Goal: Check status: Check status

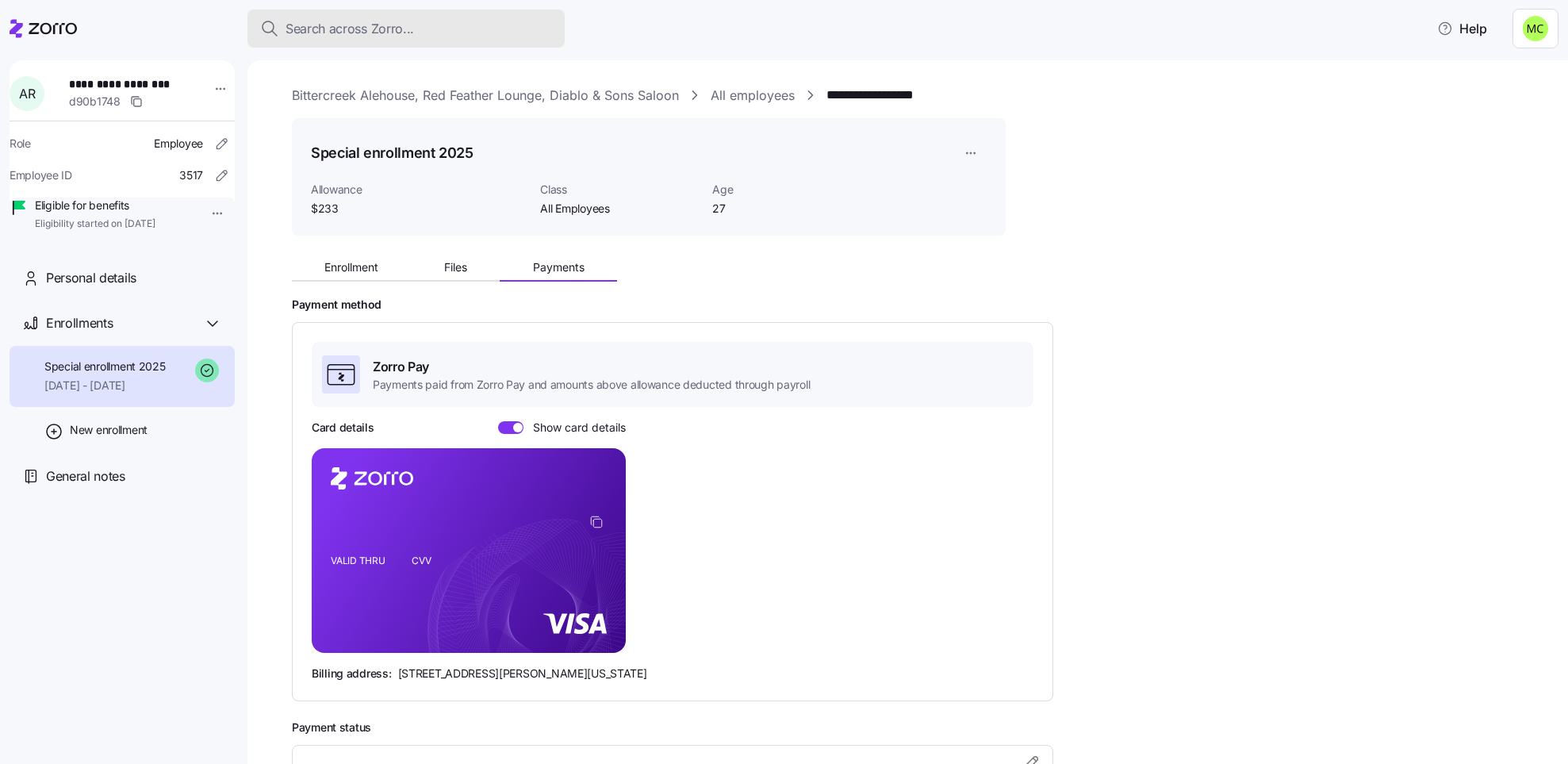
click at [315, 24] on span "Search across Zorro..." at bounding box center [349, 29] width 128 height 20
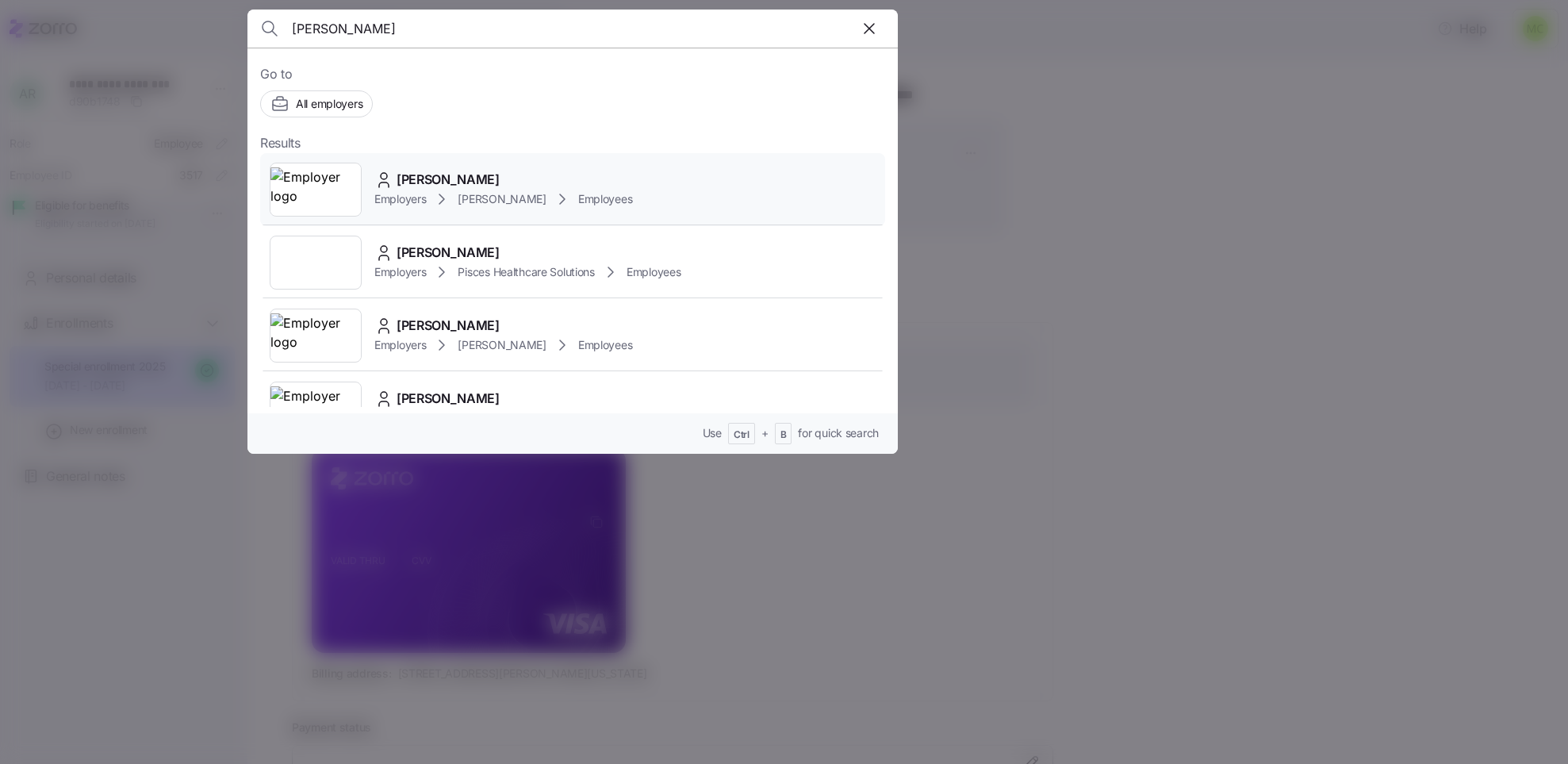
type input "[PERSON_NAME]"
click at [423, 189] on span "[PERSON_NAME]" at bounding box center [448, 179] width 103 height 20
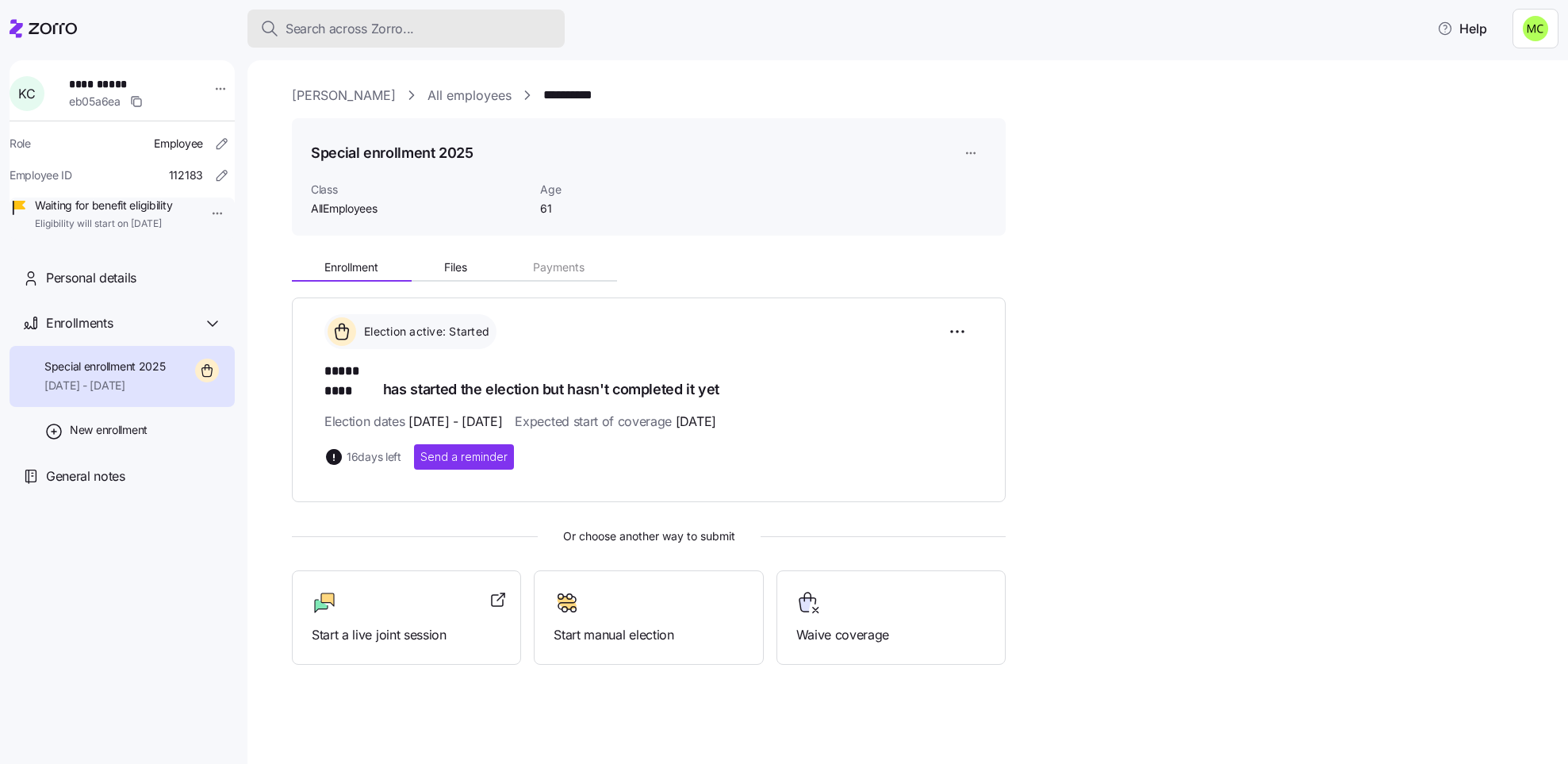
click at [302, 26] on span "Search across Zorro..." at bounding box center [349, 29] width 128 height 20
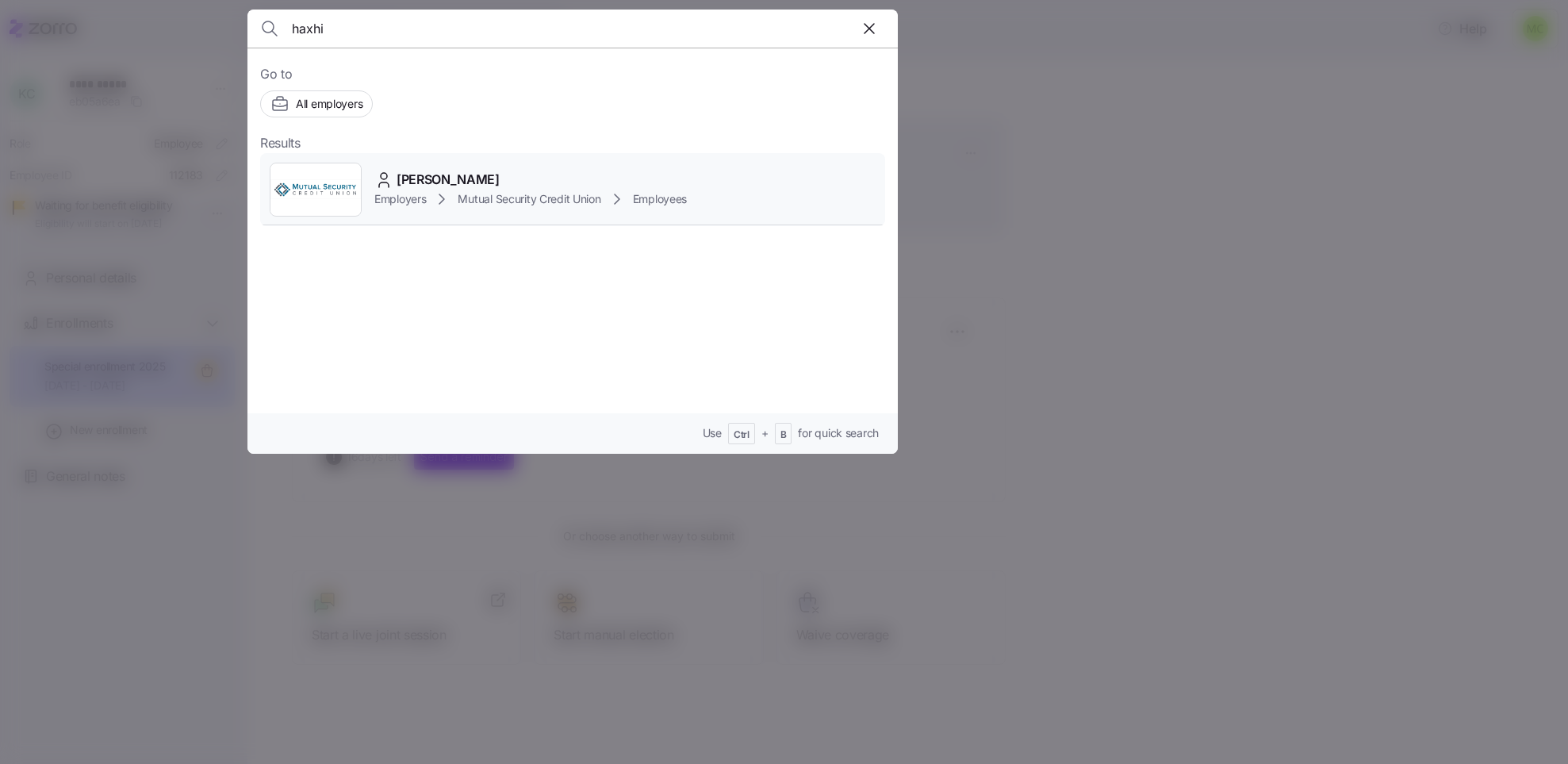
type input "haxhi"
click at [417, 188] on span "[PERSON_NAME]" at bounding box center [448, 179] width 103 height 20
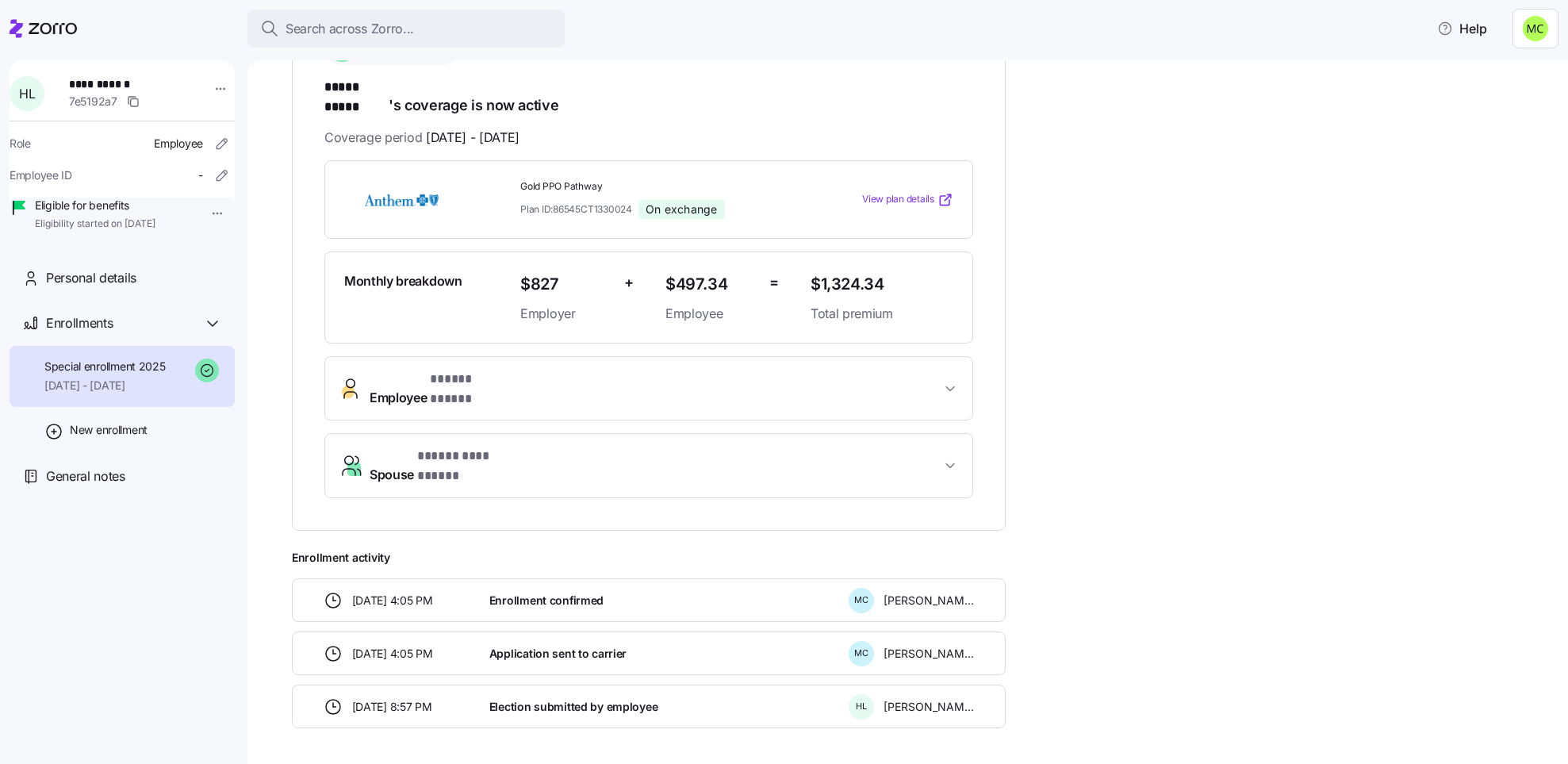
scroll to position [307, 0]
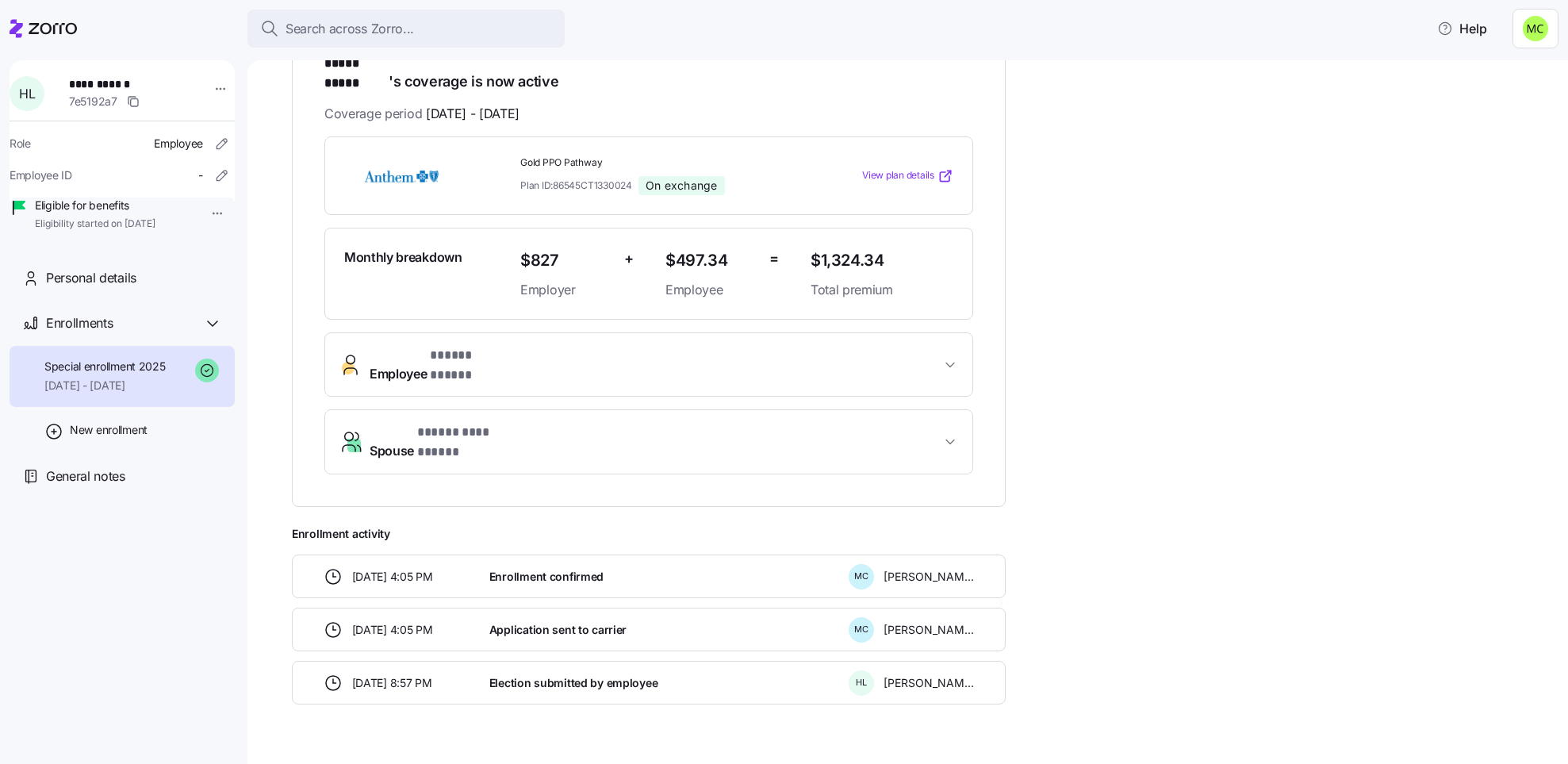
click at [474, 346] on span "* ***** ***** *" at bounding box center [466, 356] width 72 height 20
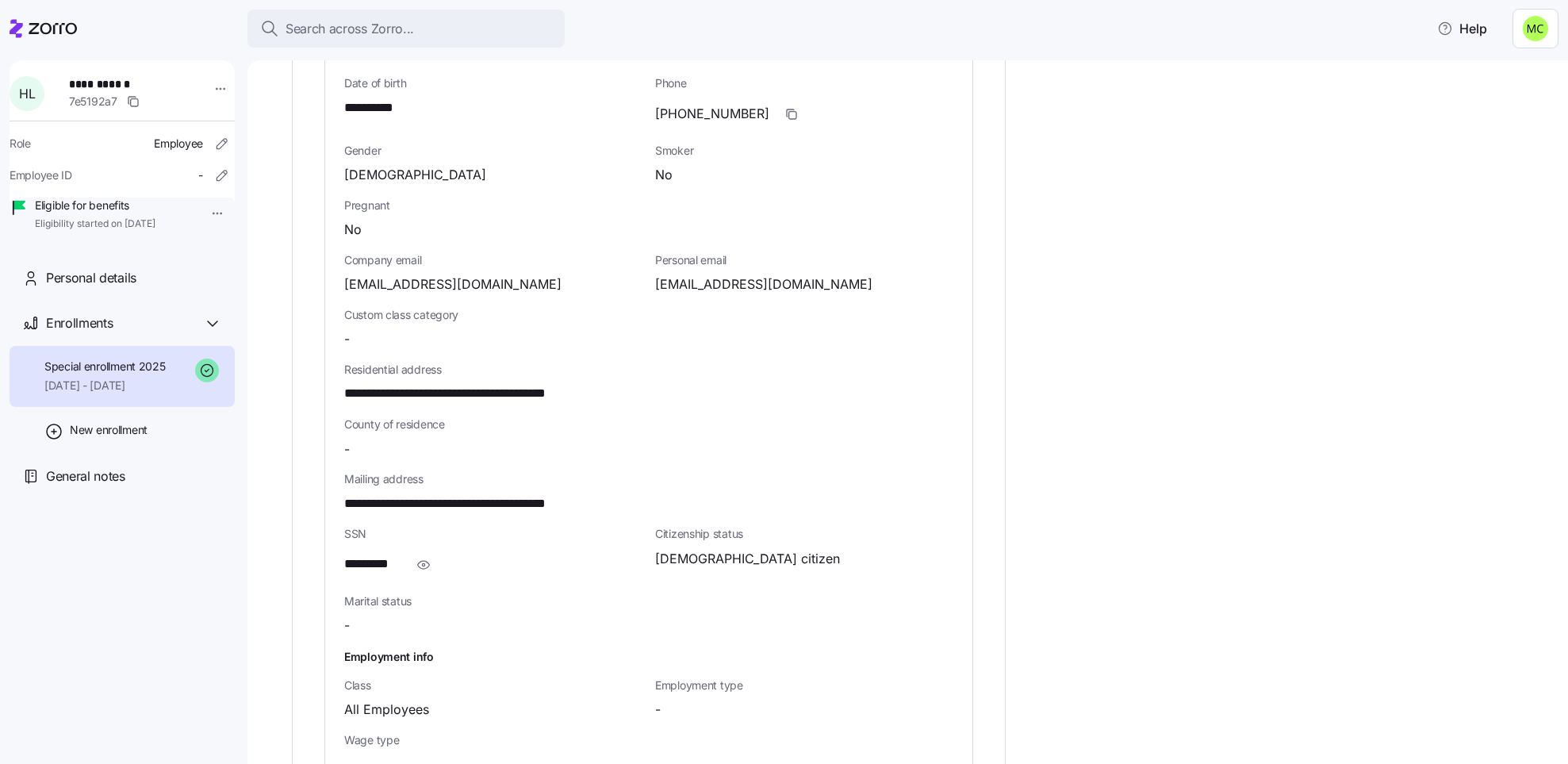
scroll to position [783, 0]
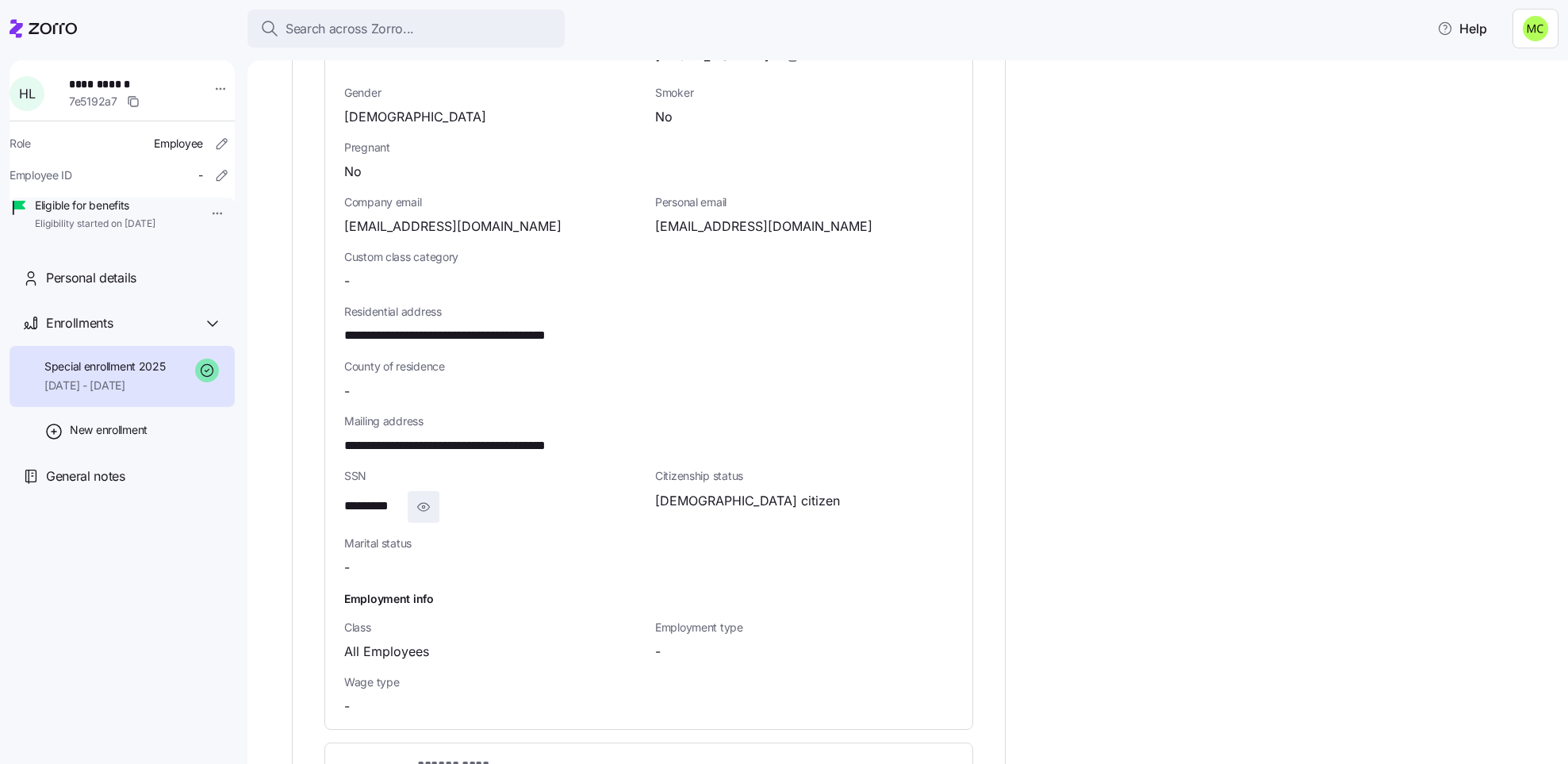
click at [428, 497] on icon "button" at bounding box center [423, 507] width 16 height 19
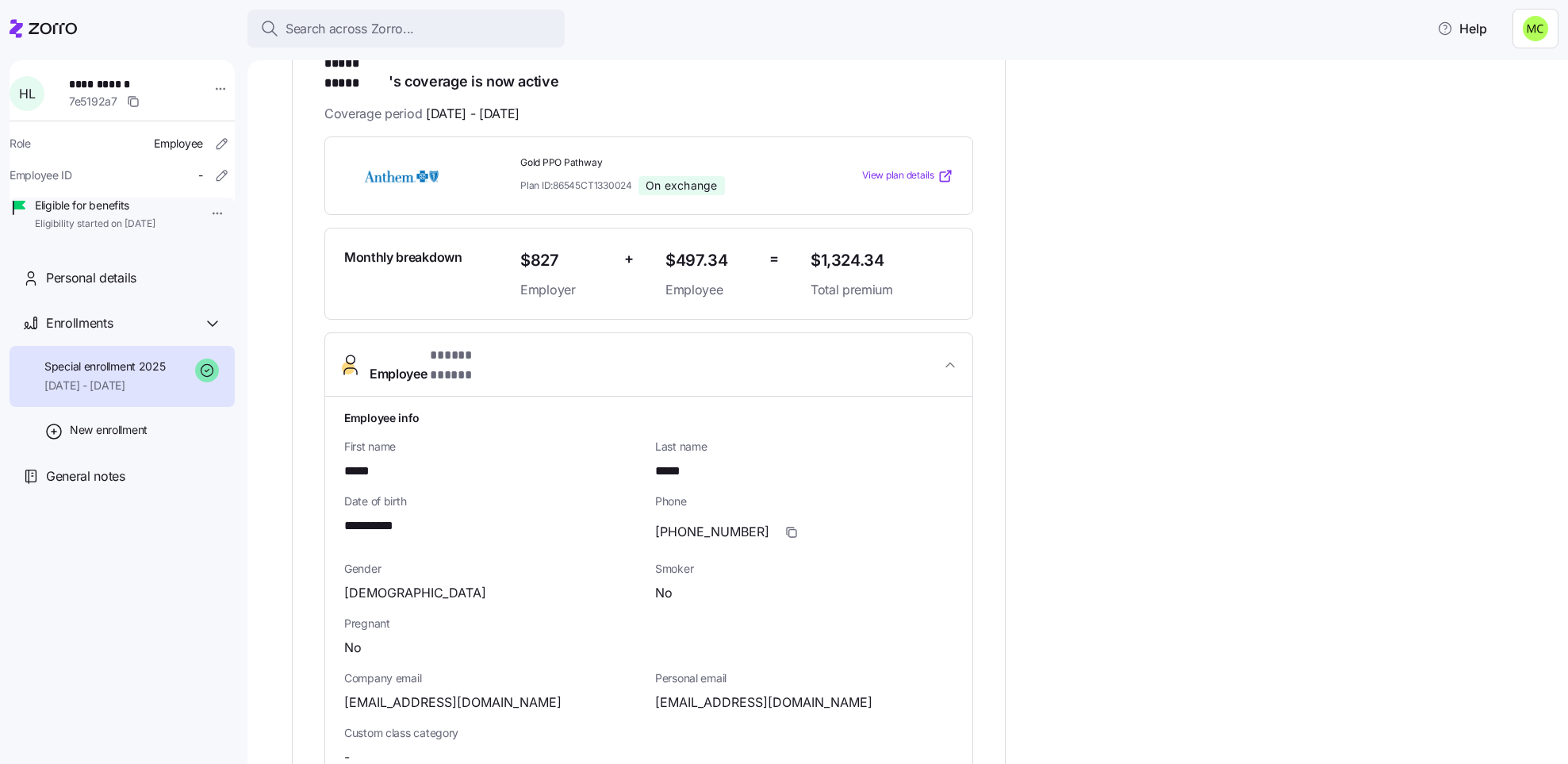
scroll to position [189, 0]
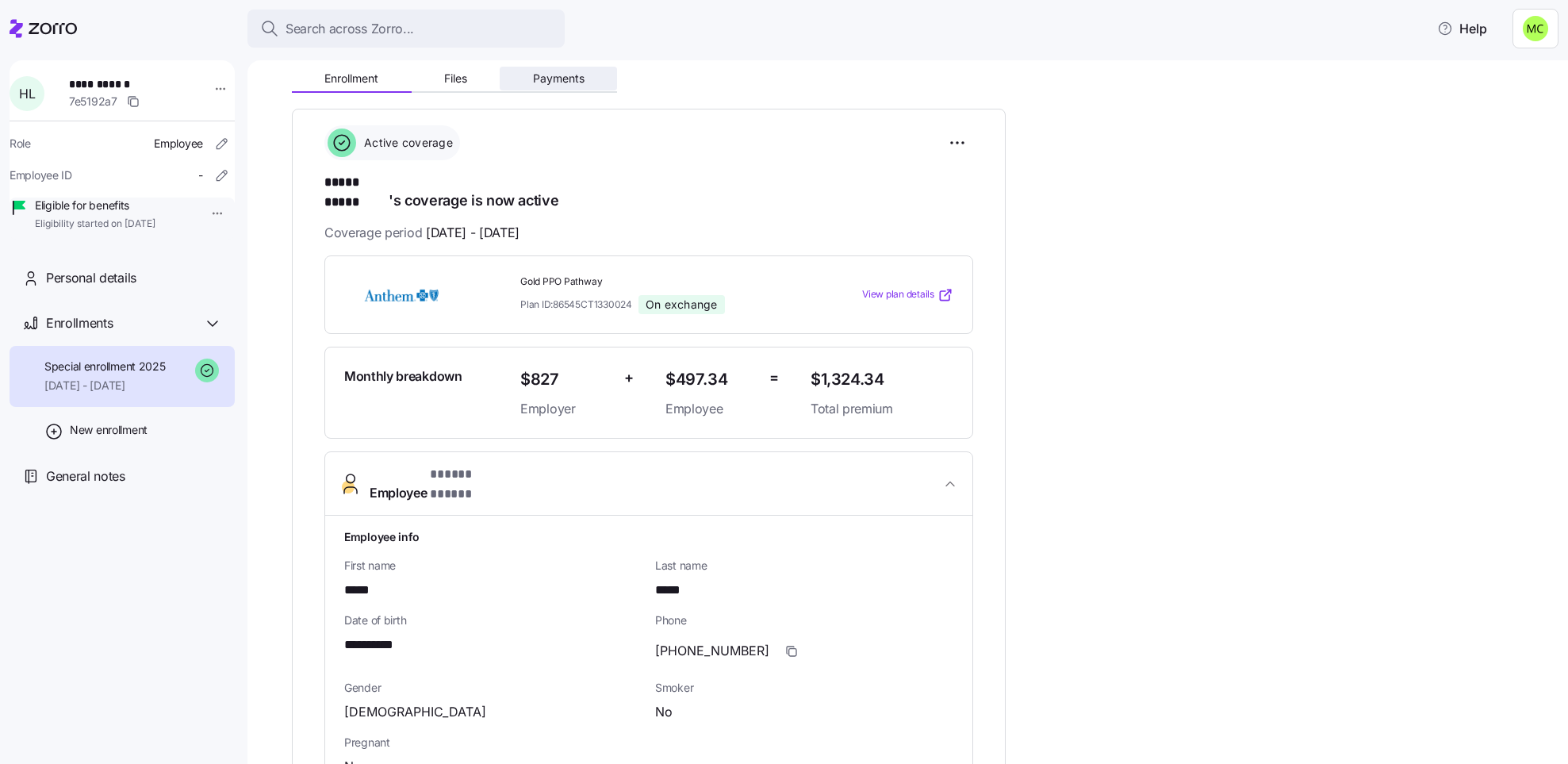
click at [555, 76] on span "Payments" at bounding box center [558, 78] width 52 height 11
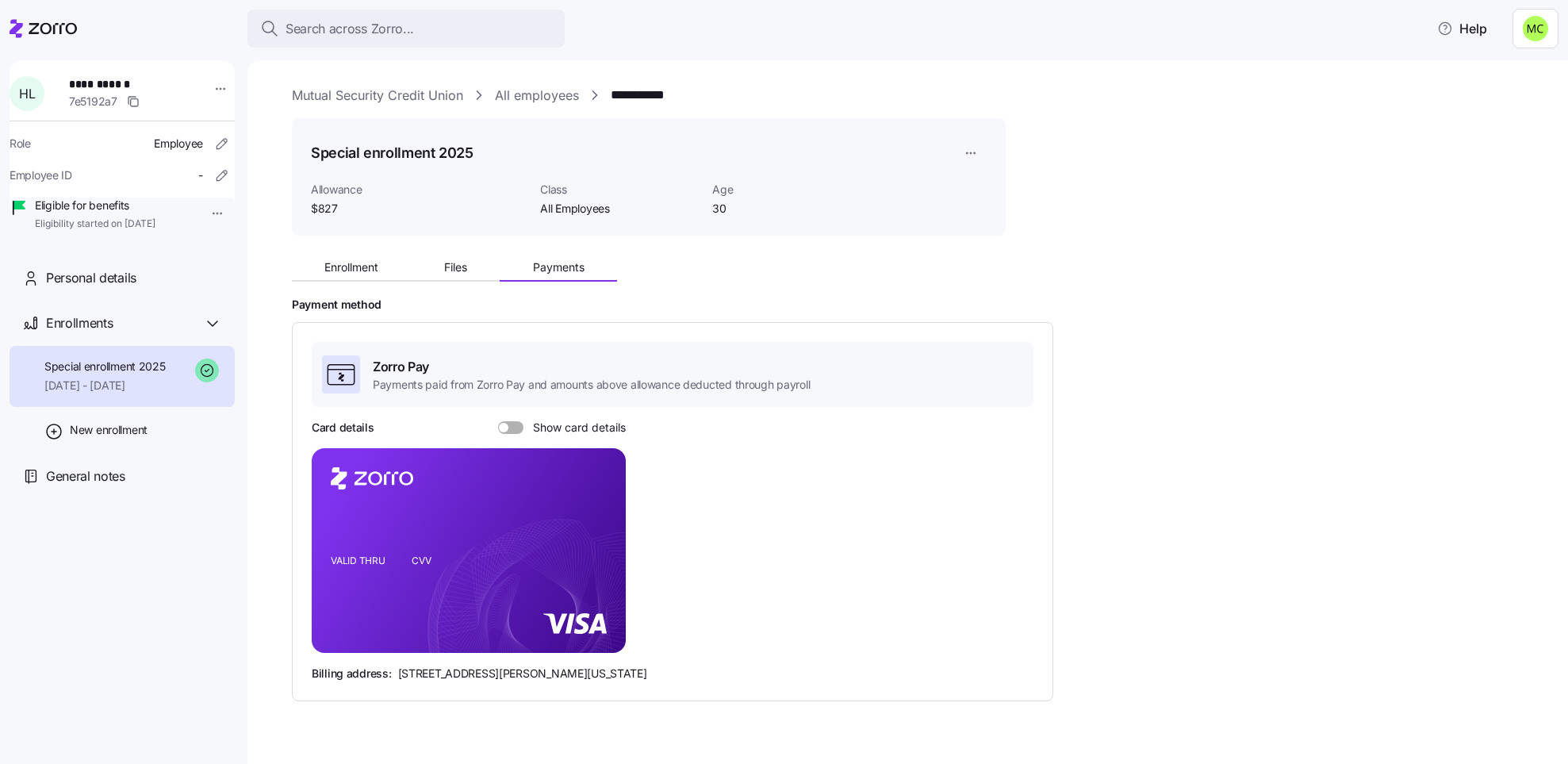
click at [514, 423] on span at bounding box center [516, 428] width 16 height 12
click at [498, 422] on input "Show card details" at bounding box center [498, 422] width 0 height 0
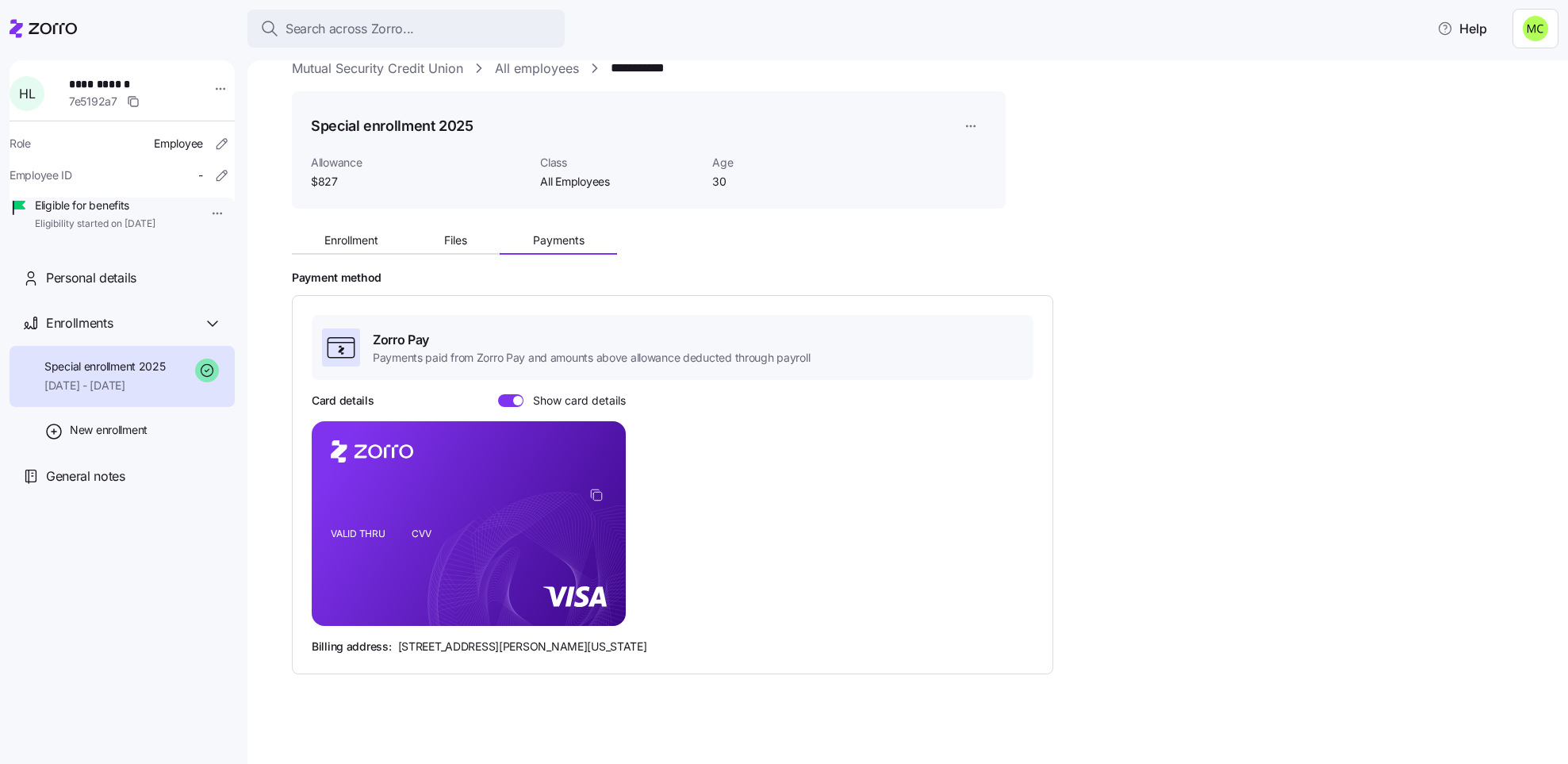
scroll to position [34, 0]
